Goal: Information Seeking & Learning: Learn about a topic

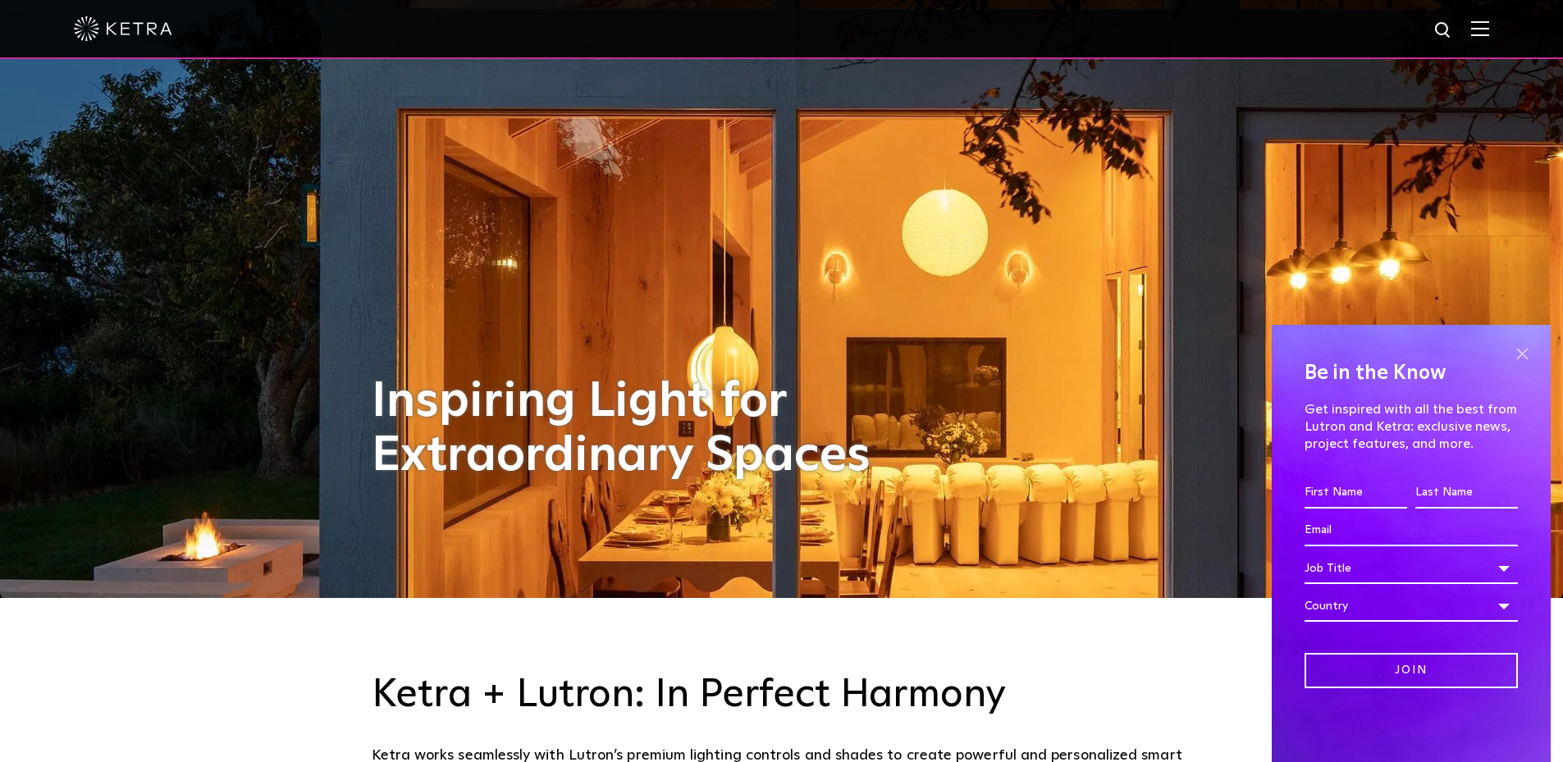
click at [1516, 353] on span at bounding box center [1522, 353] width 25 height 25
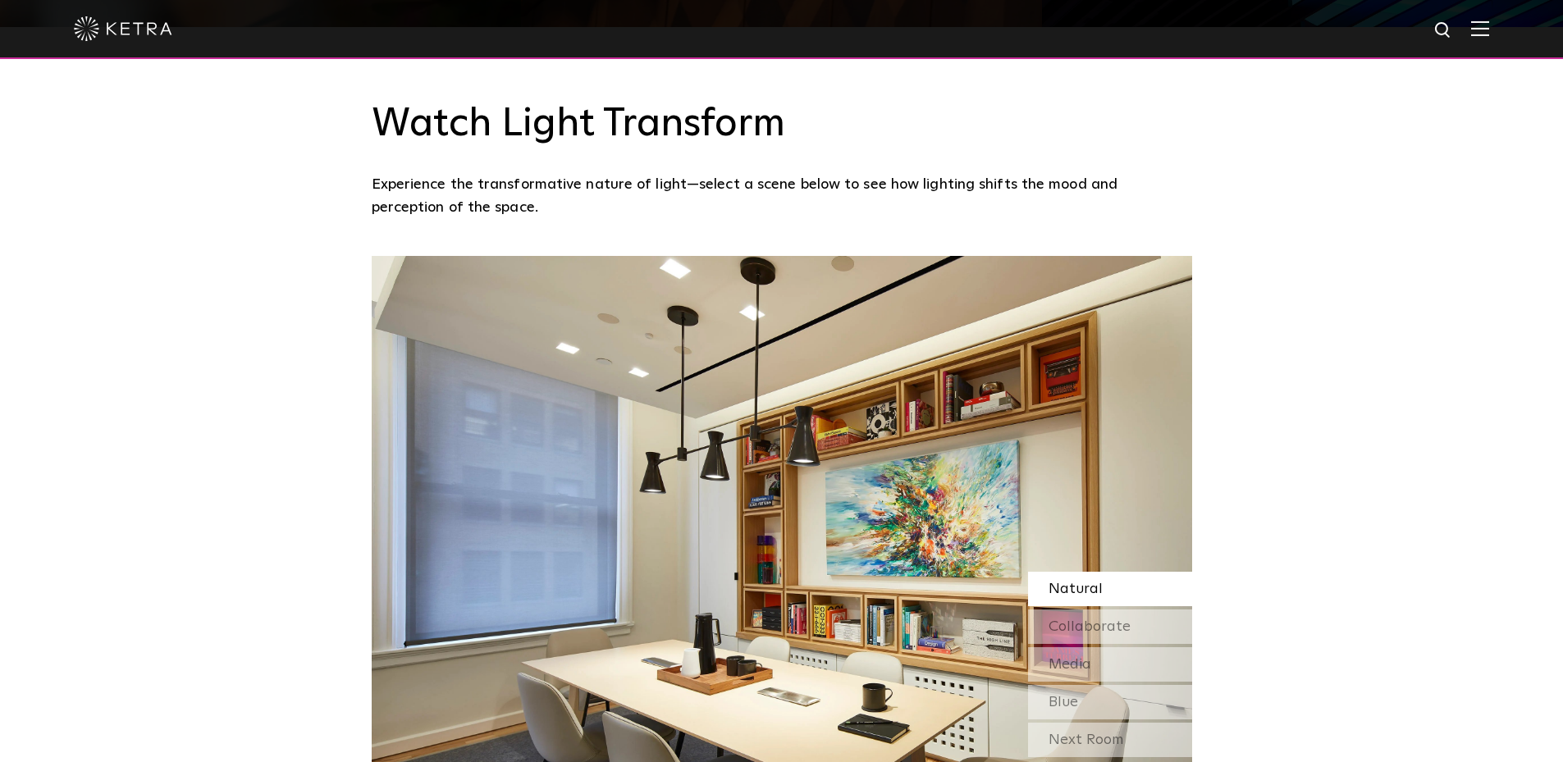
scroll to position [1395, 0]
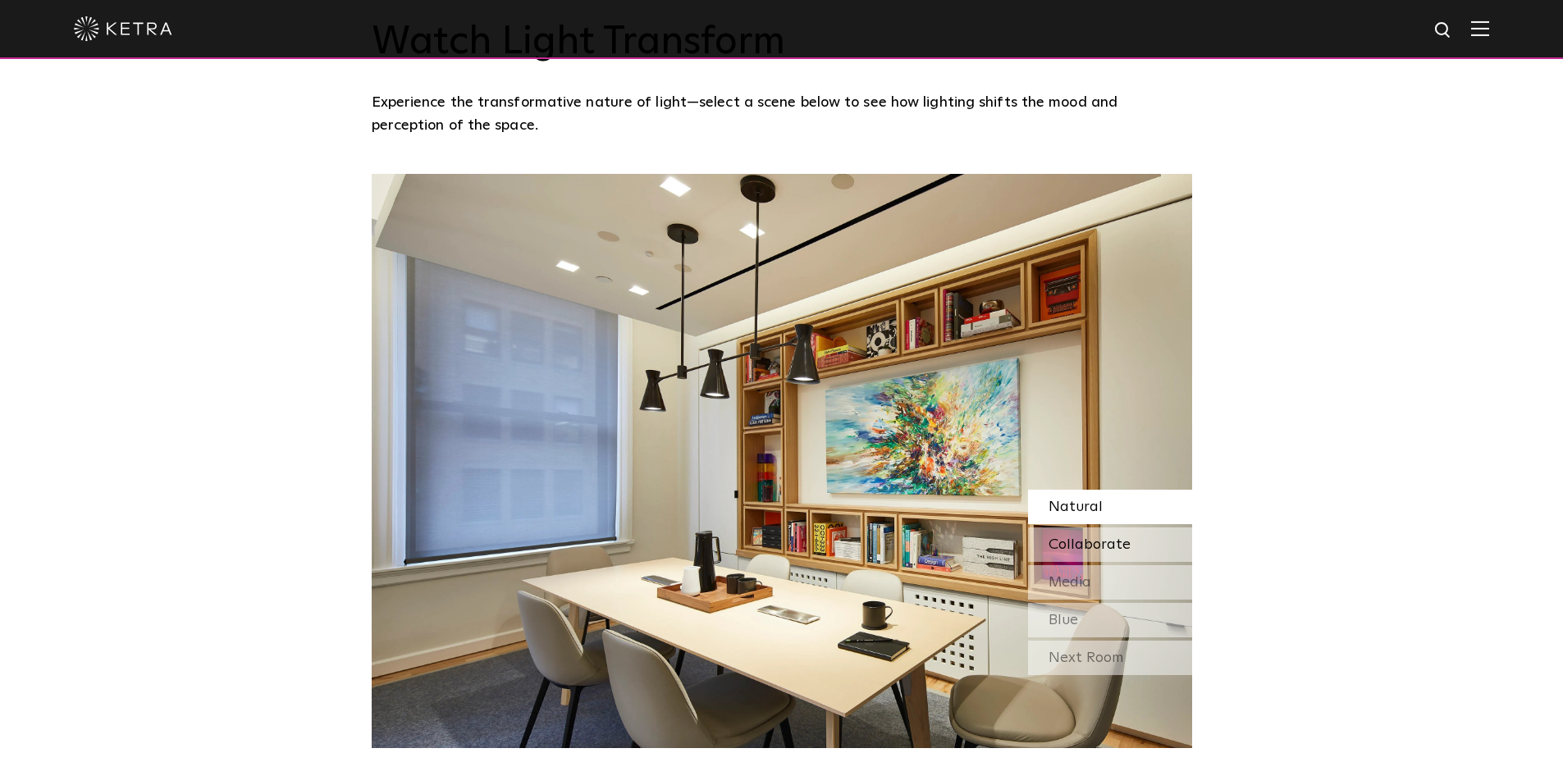
click at [1090, 544] on span "Collaborate" at bounding box center [1090, 544] width 82 height 15
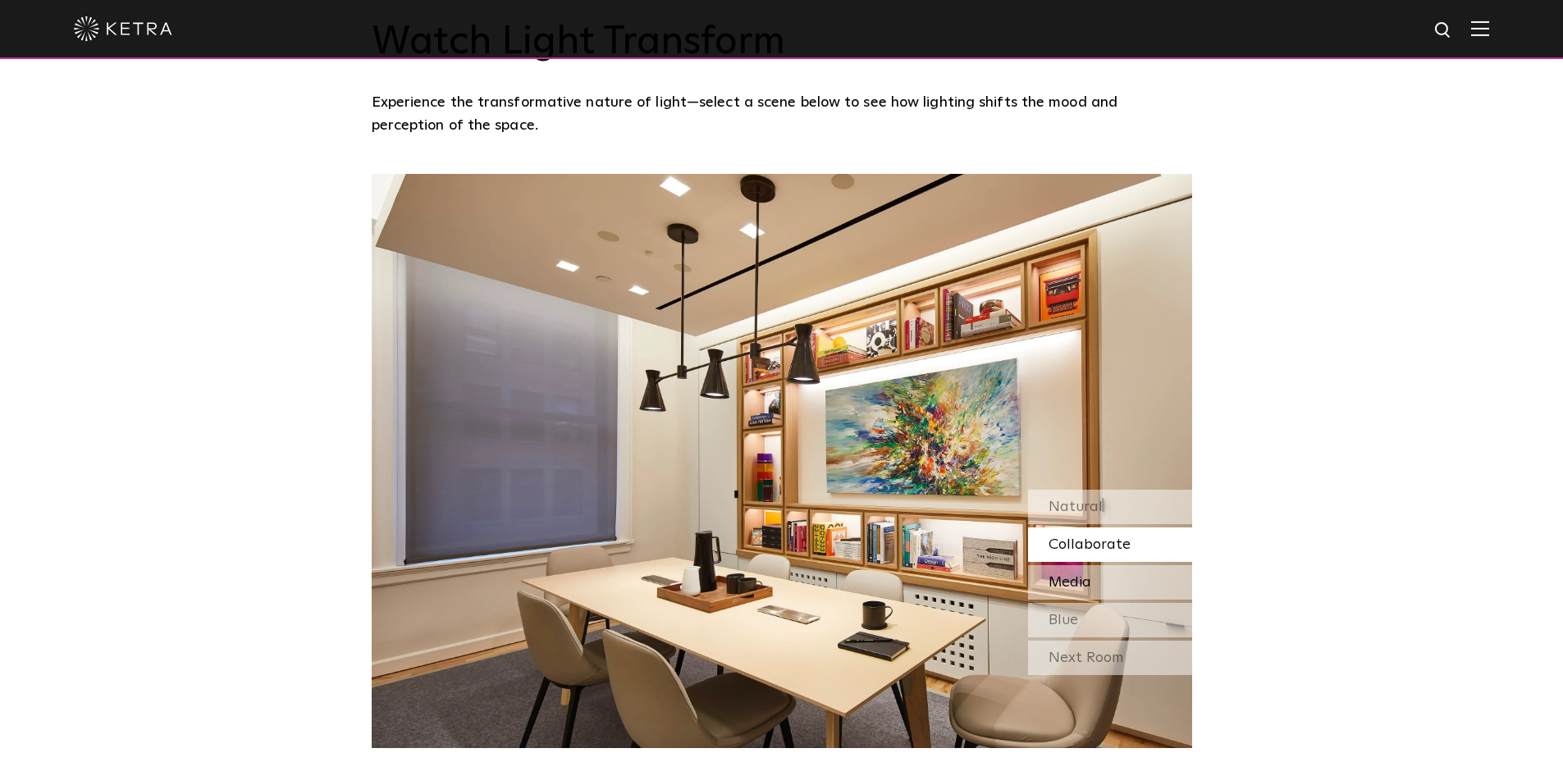
click at [1083, 572] on div "Media" at bounding box center [1110, 582] width 164 height 34
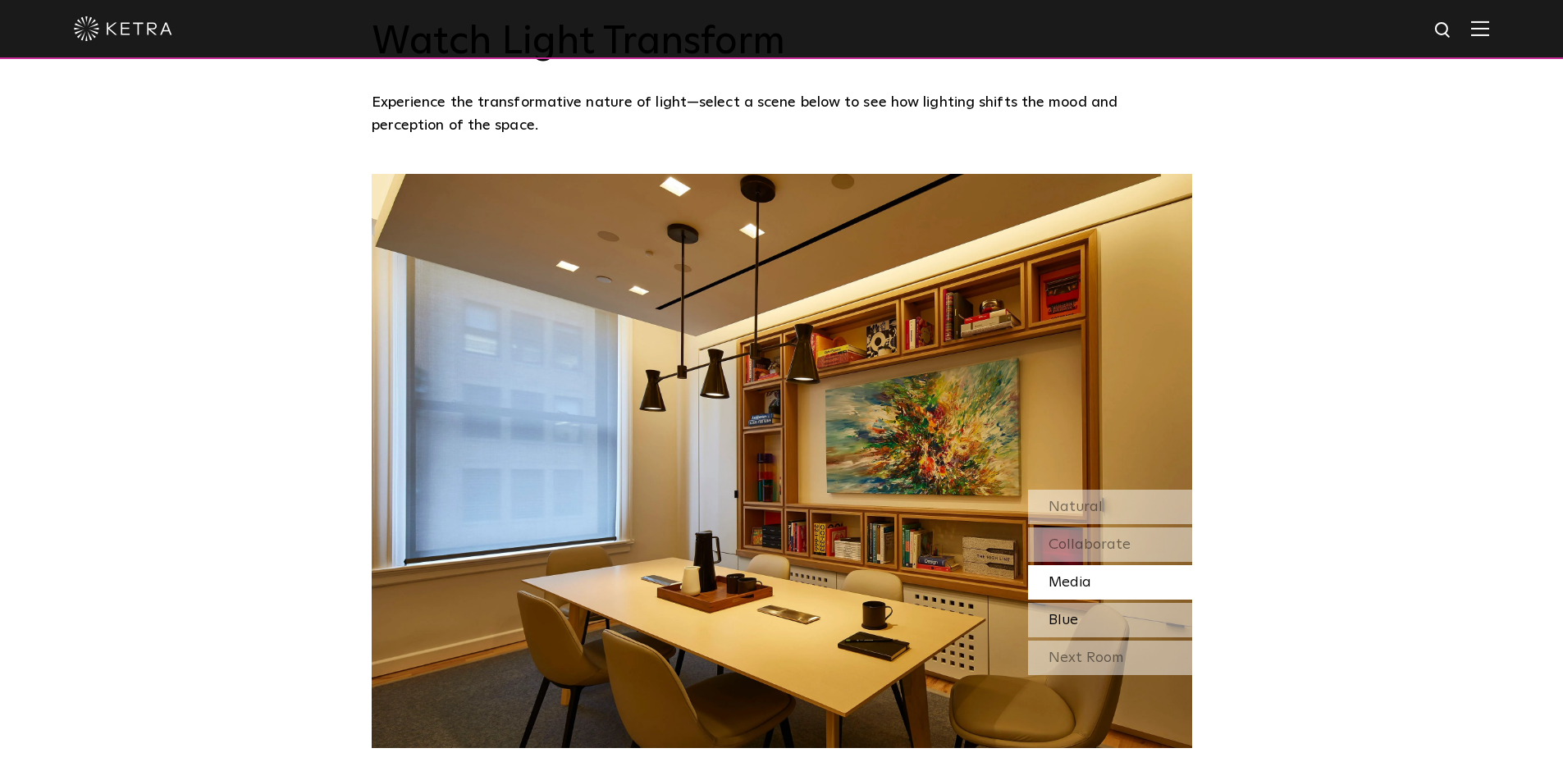
click at [1098, 614] on div "Blue" at bounding box center [1110, 620] width 164 height 34
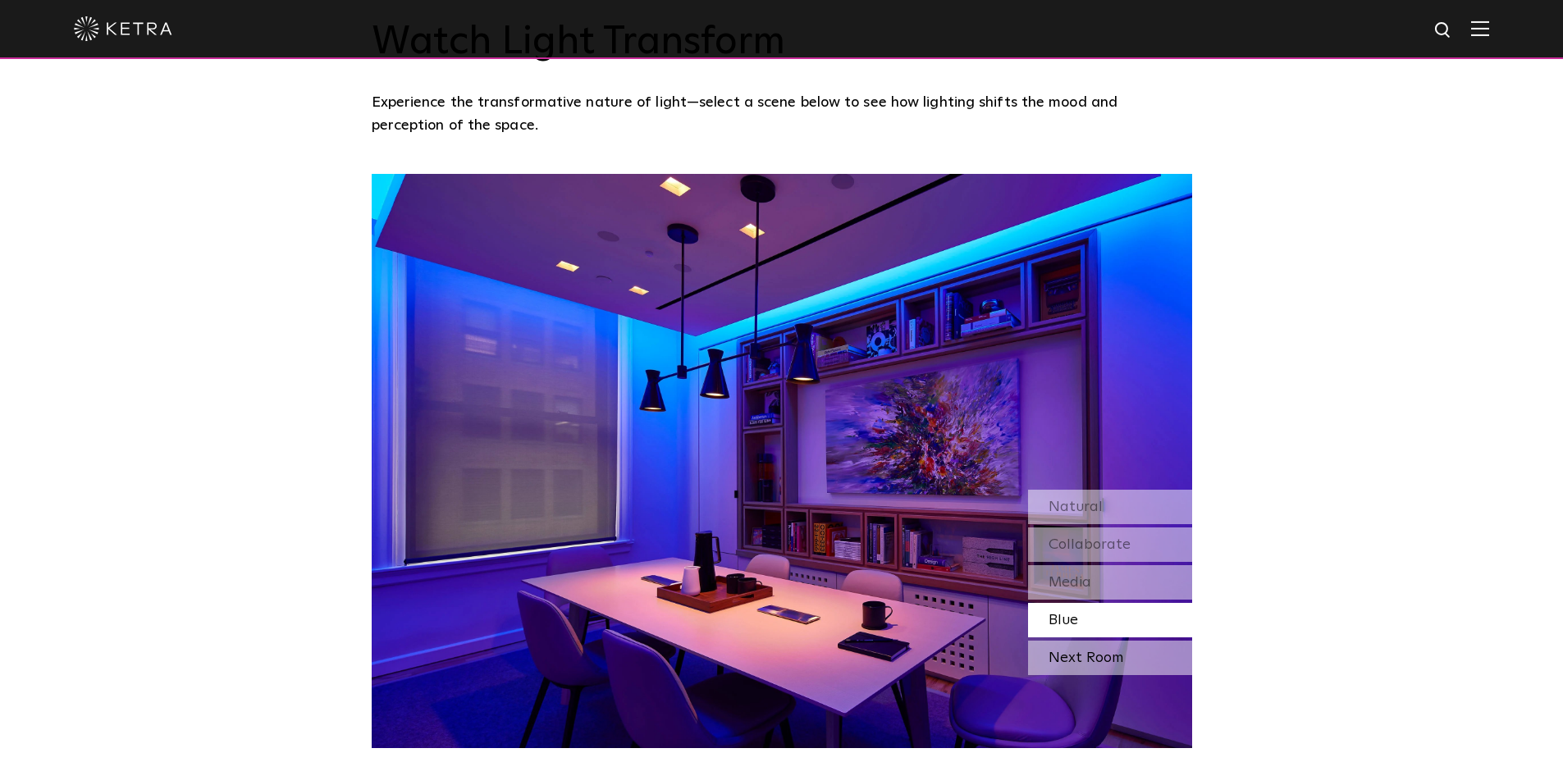
click at [1078, 658] on div "Next Room" at bounding box center [1110, 658] width 164 height 34
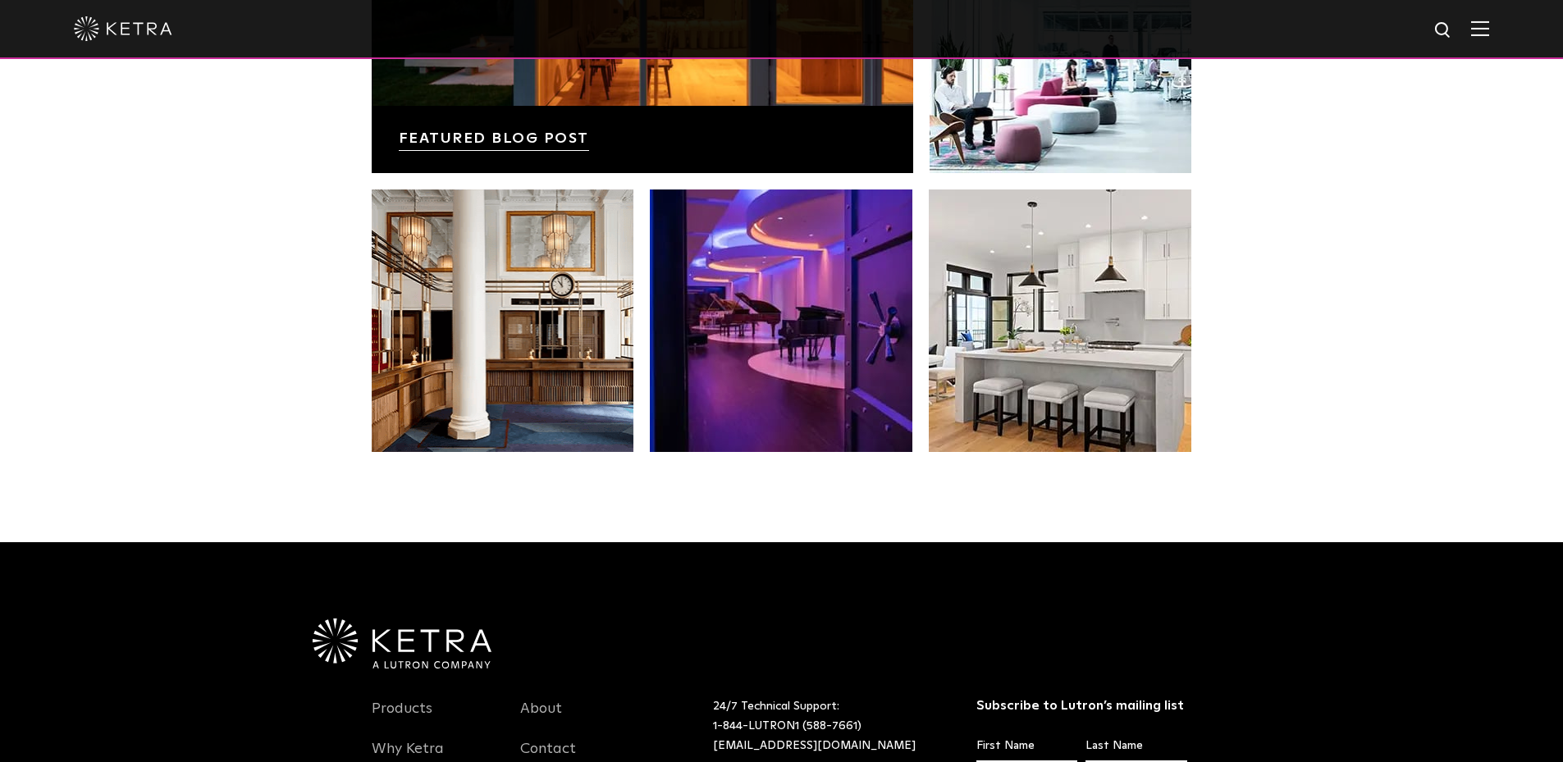
scroll to position [3446, 0]
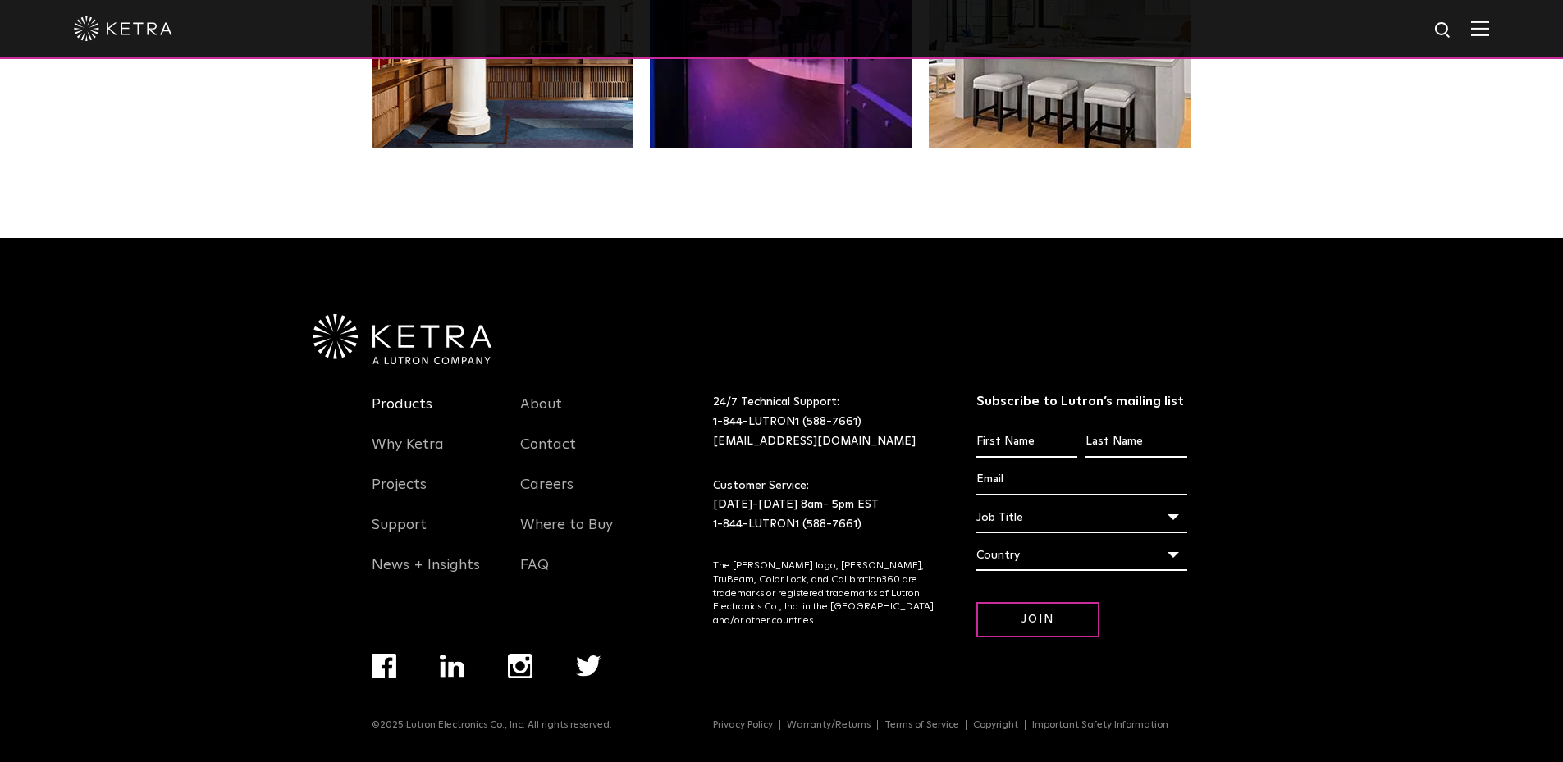
click at [395, 402] on link "Products" at bounding box center [402, 414] width 61 height 38
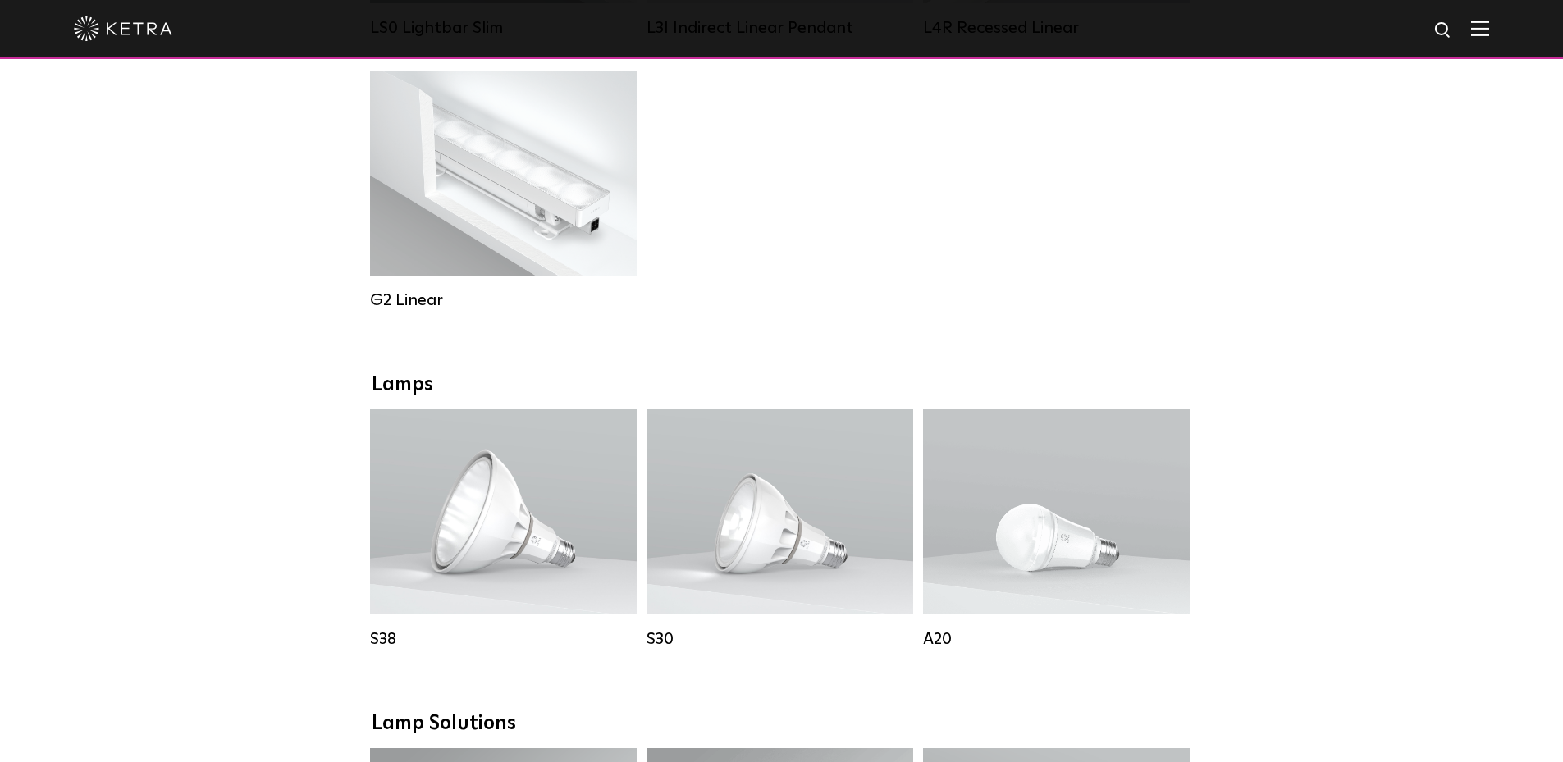
scroll to position [1067, 0]
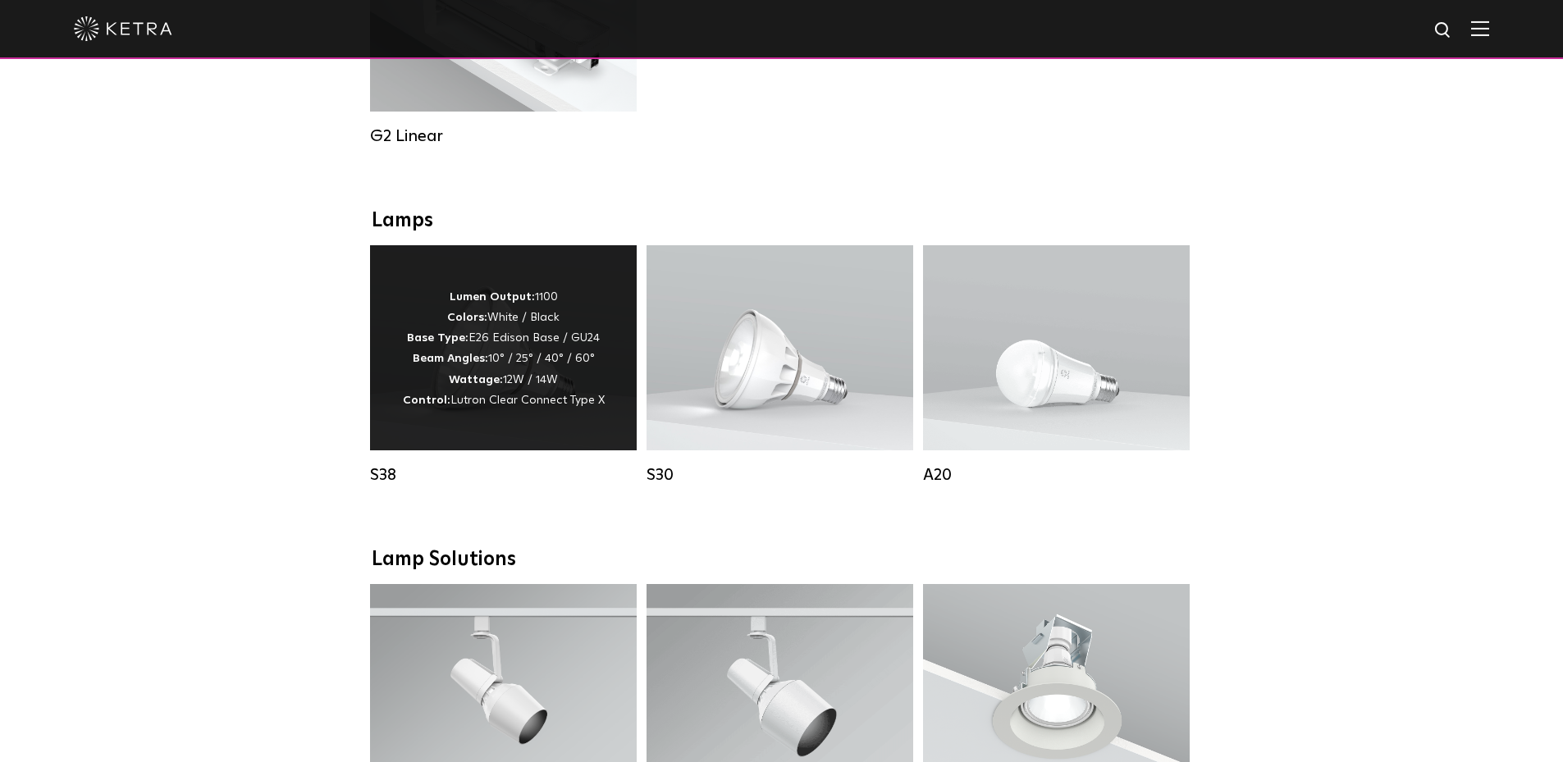
click at [504, 303] on strong "Lumen Output:" at bounding box center [492, 296] width 85 height 11
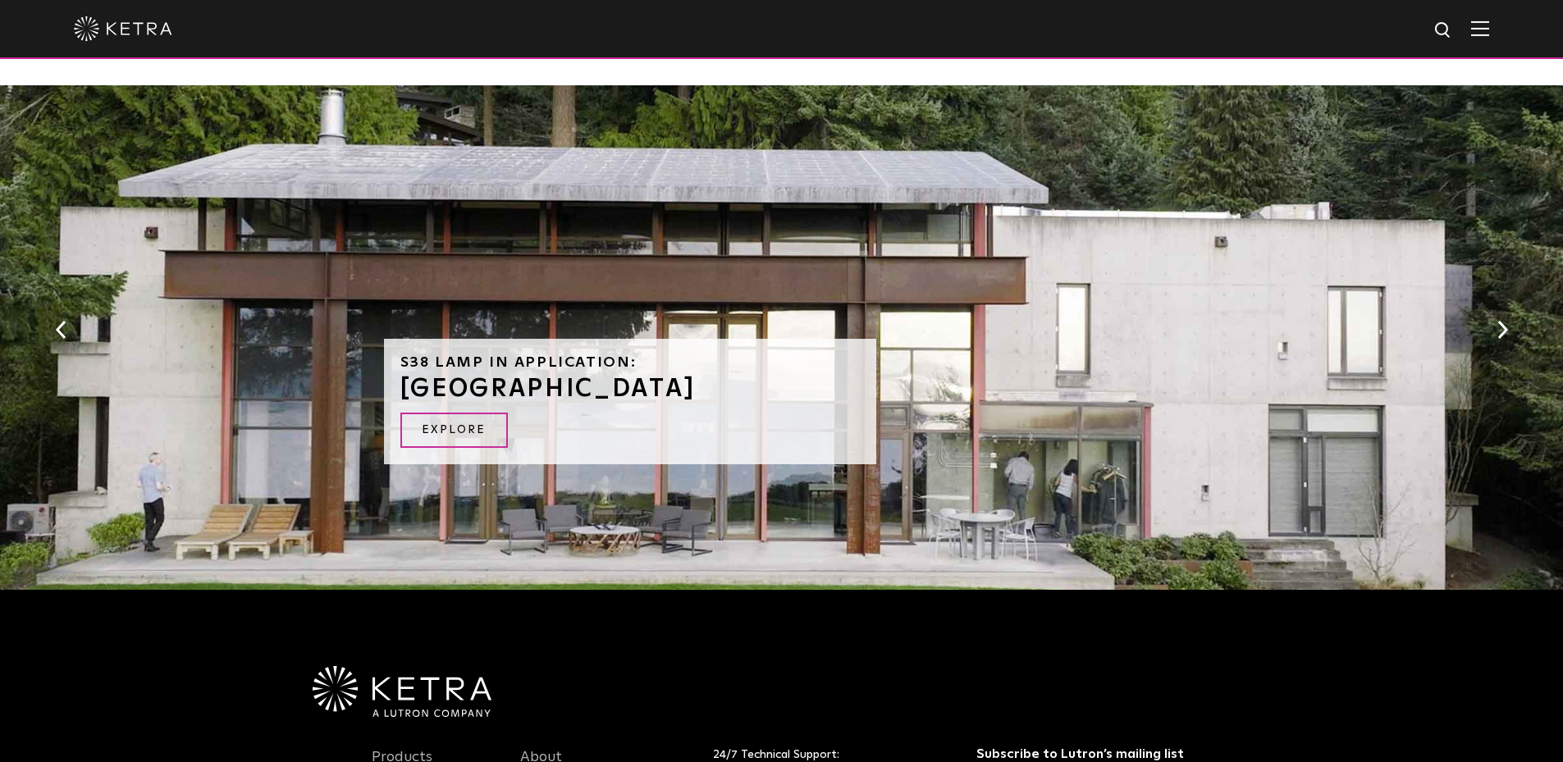
scroll to position [1281, 0]
